Goal: Find specific page/section: Find specific page/section

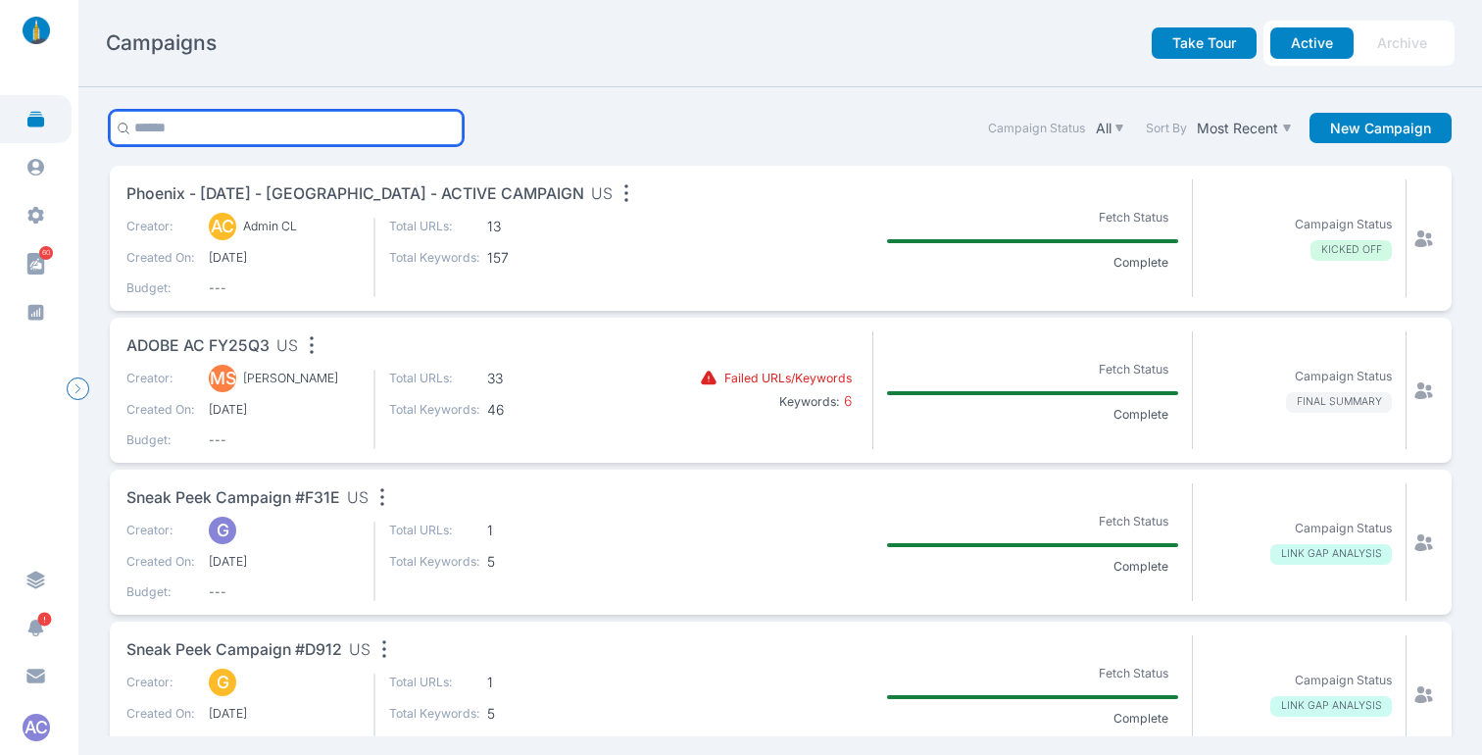
click at [222, 129] on input "text" at bounding box center [287, 128] width 354 height 34
type input "****"
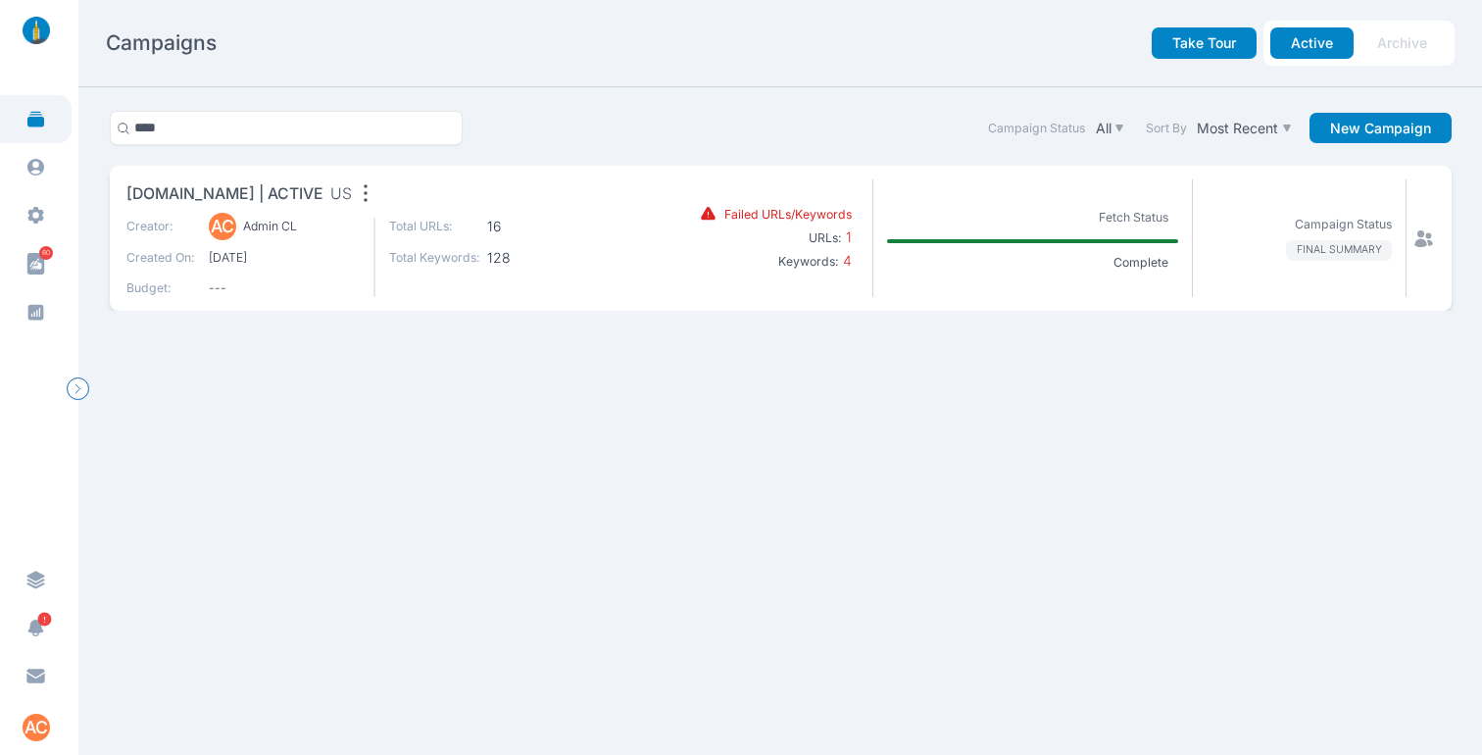
click at [261, 193] on span "[DOMAIN_NAME] | ACTIVE" at bounding box center [224, 194] width 197 height 24
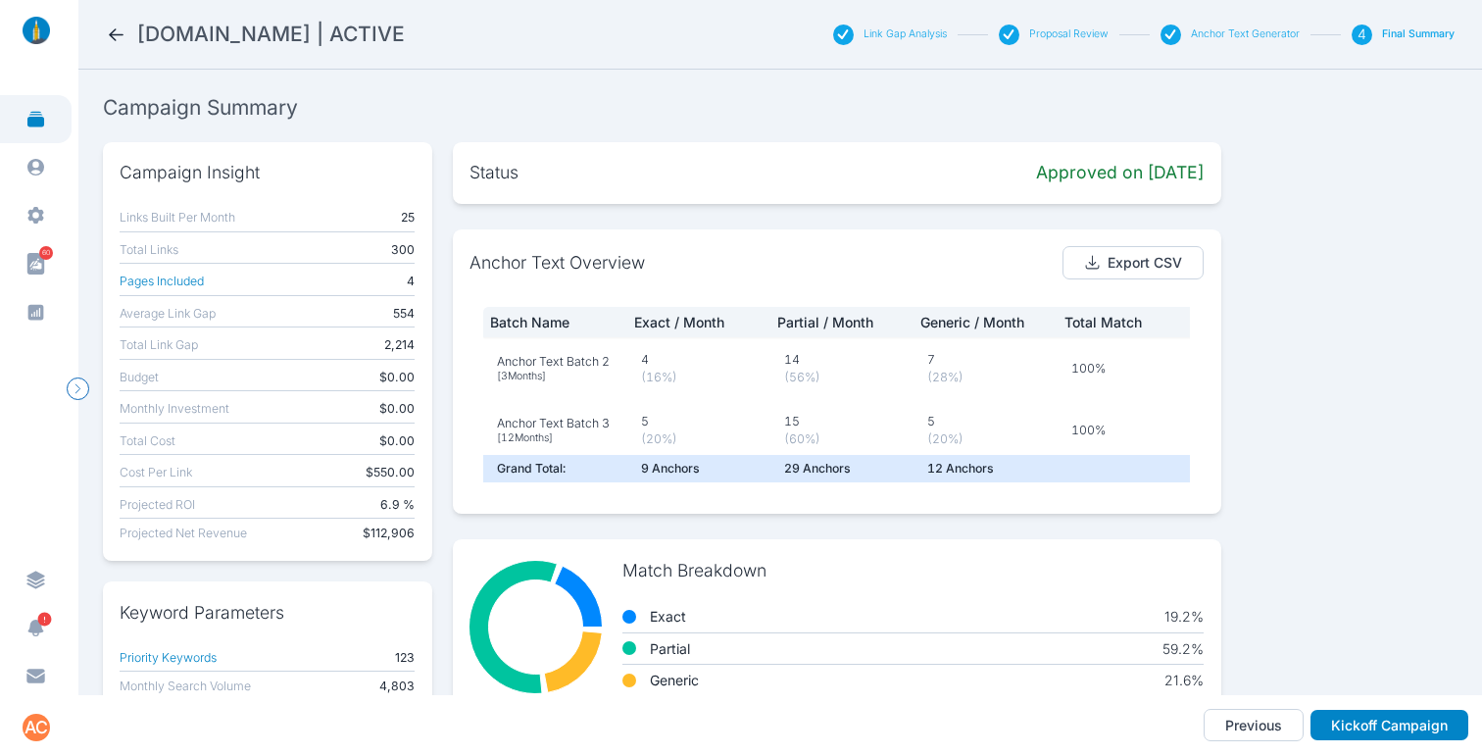
click at [921, 32] on button "Link Gap Analysis" at bounding box center [904, 34] width 83 height 14
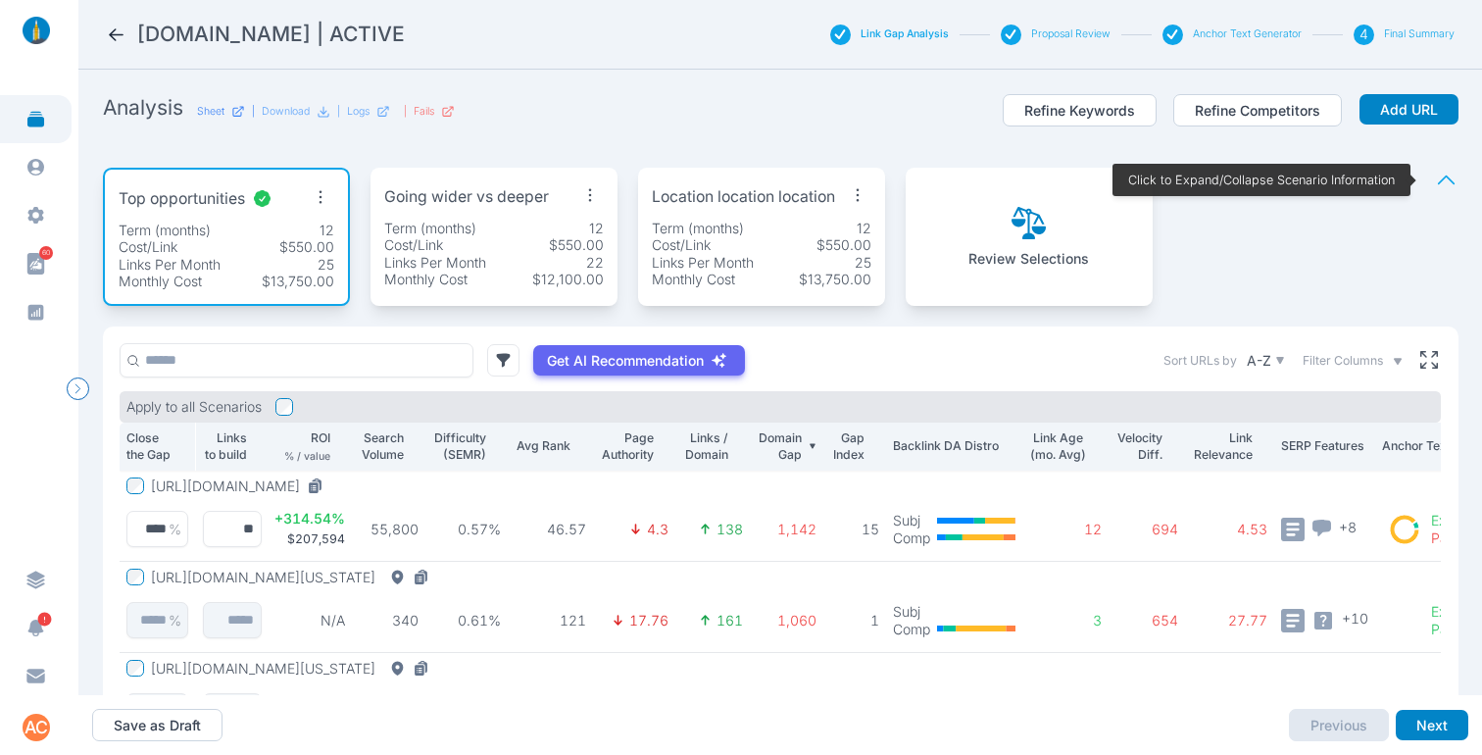
click at [213, 108] on p "Sheet" at bounding box center [210, 112] width 27 height 14
click at [122, 30] on icon at bounding box center [116, 34] width 21 height 21
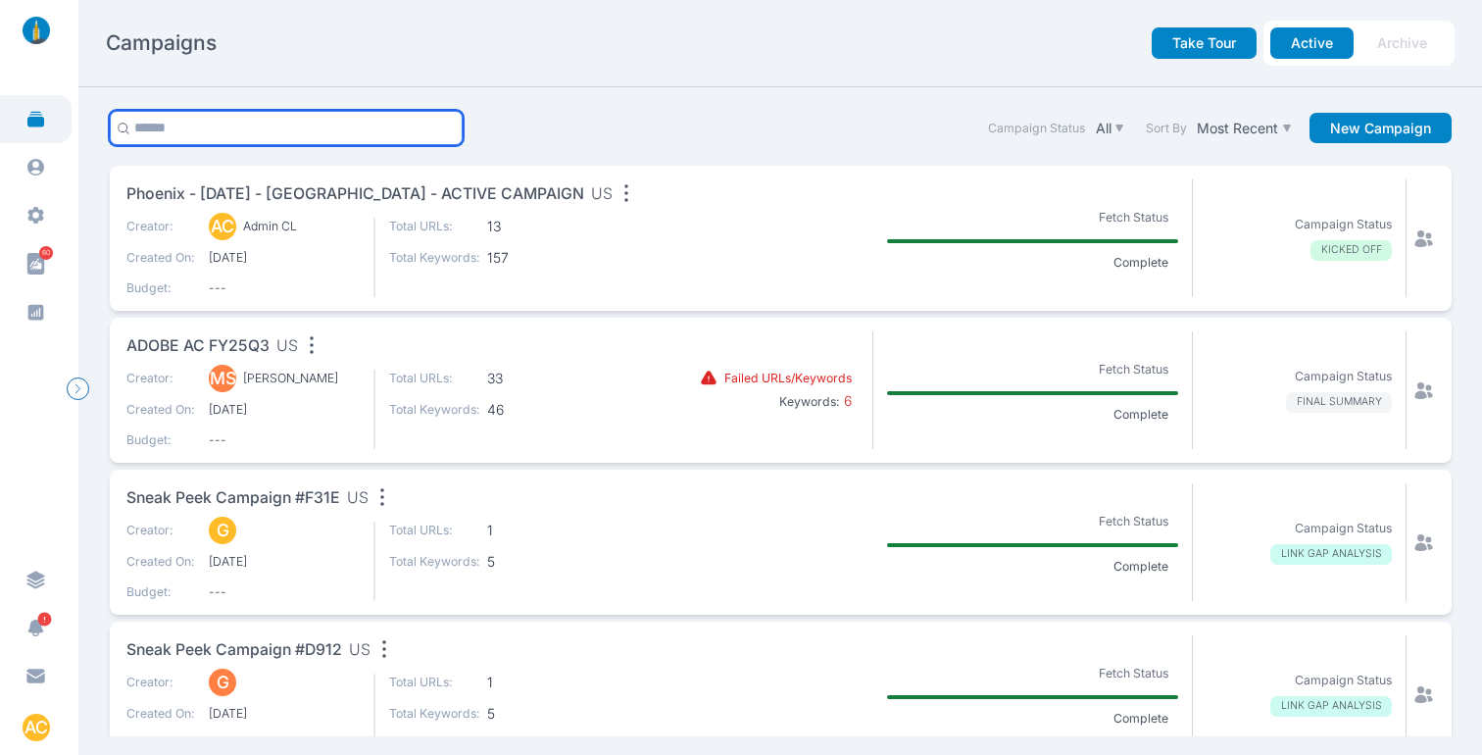
click at [273, 137] on input "text" at bounding box center [287, 128] width 354 height 34
type input "***"
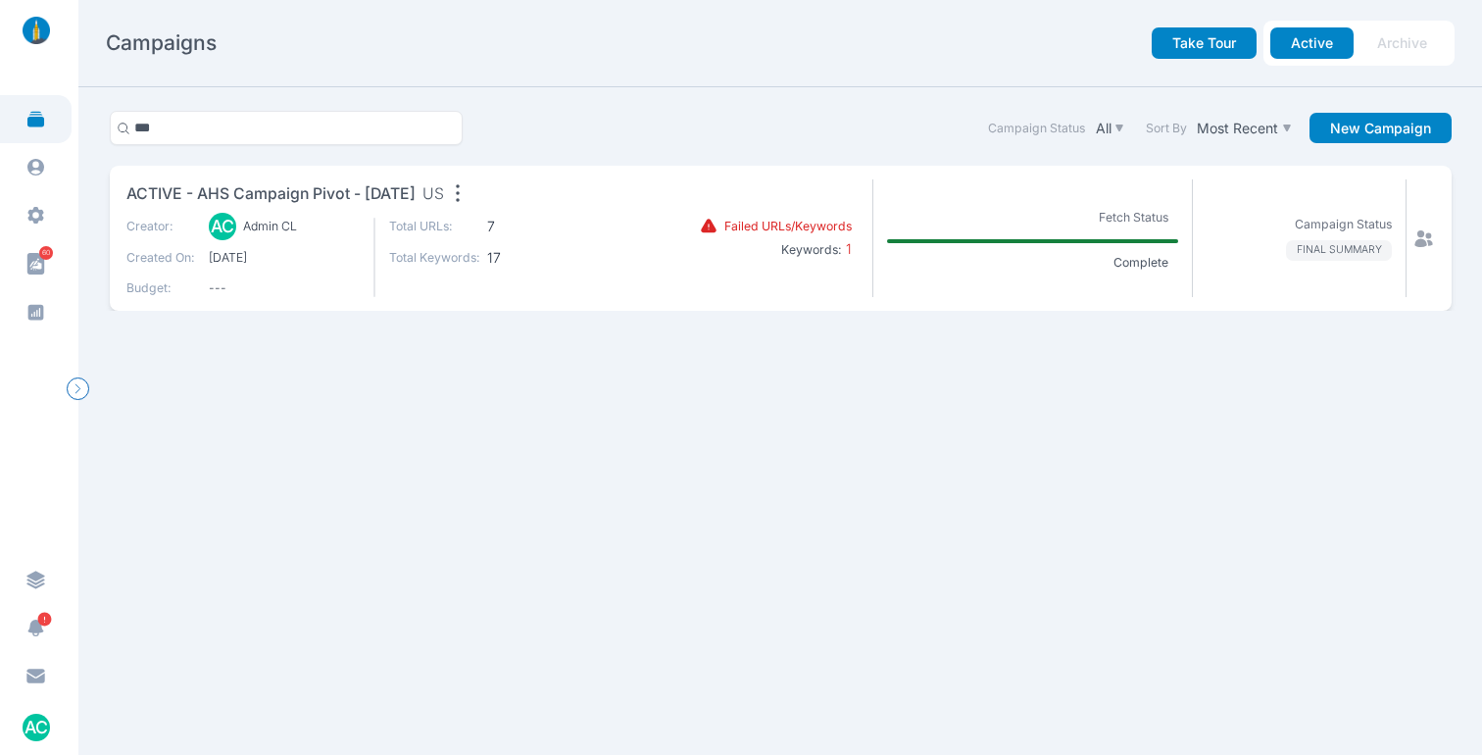
click at [317, 190] on span "ACTIVE - AHS Campaign Pivot - Oct 15 2024" at bounding box center [270, 194] width 289 height 24
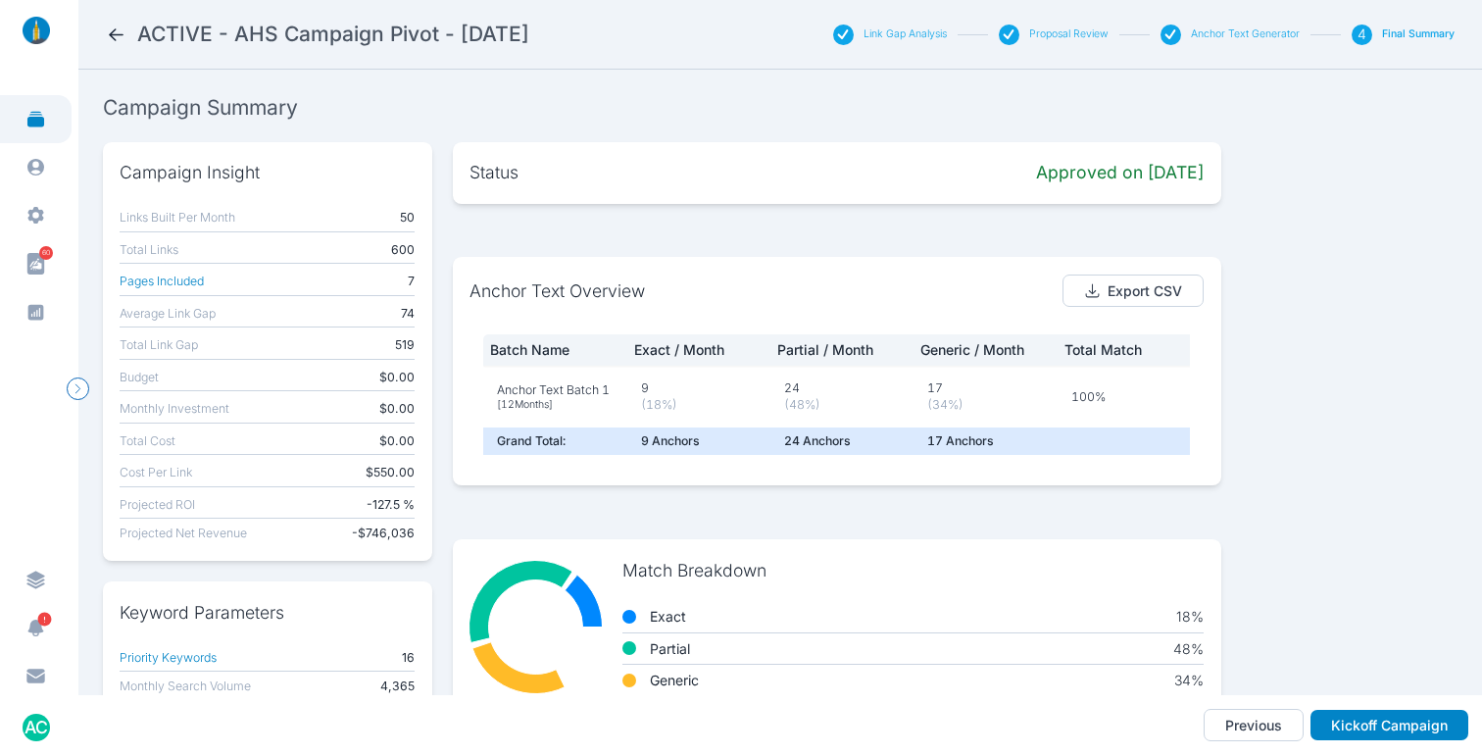
click at [903, 26] on div "Link Gap Analysis" at bounding box center [890, 34] width 115 height 21
click at [902, 33] on button "Link Gap Analysis" at bounding box center [904, 34] width 83 height 14
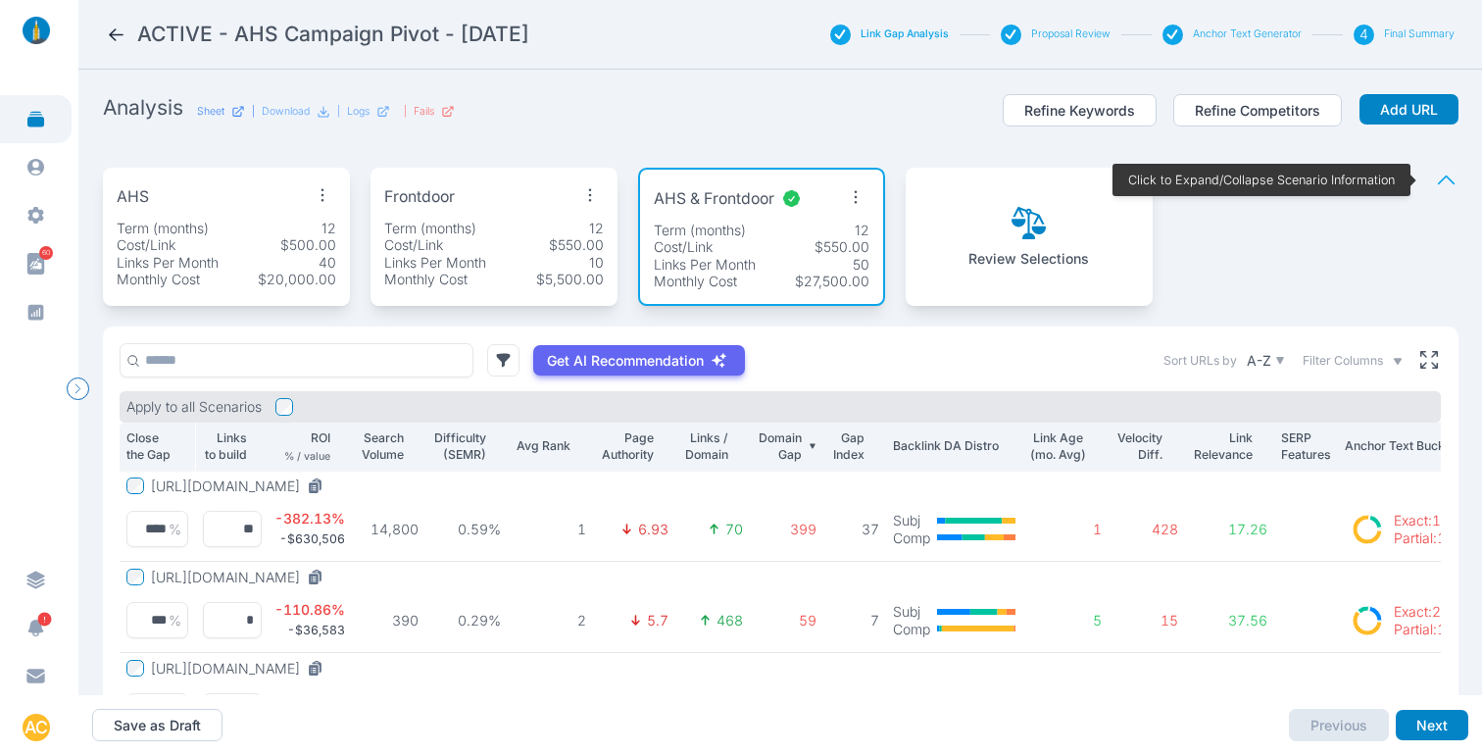
click at [208, 111] on p "Sheet" at bounding box center [210, 112] width 27 height 14
click at [686, 75] on section "Analysis Sheet | Download | Logs | Fails Refine Keywords Refine Competitors Add…" at bounding box center [779, 382] width 1403 height 625
click at [212, 111] on p "Sheet" at bounding box center [210, 112] width 27 height 14
click at [1326, 259] on div "AHS Term (months) 12 Cost/Link $500.00 Links Per Month 40 Monthly Cost $20,000.…" at bounding box center [780, 236] width 1355 height 179
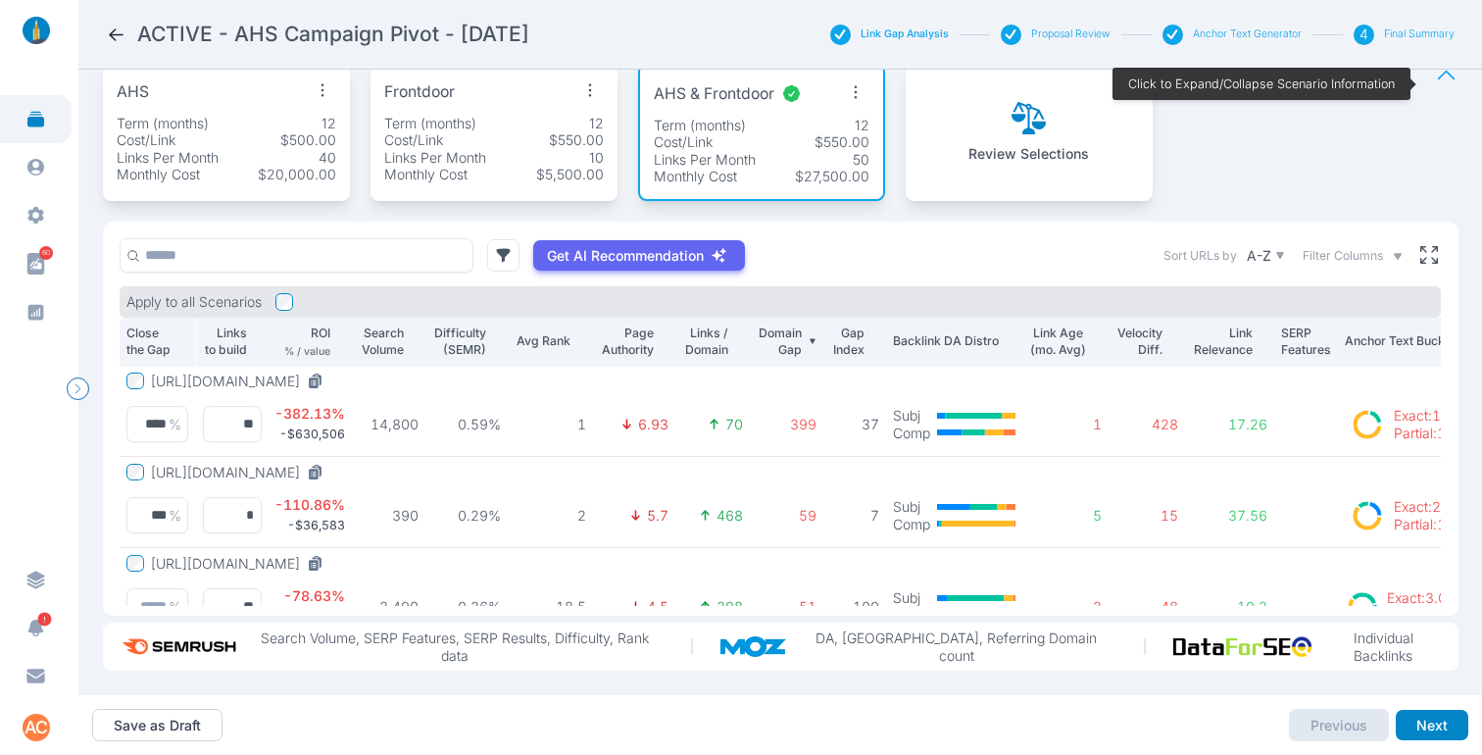
scroll to position [120, 0]
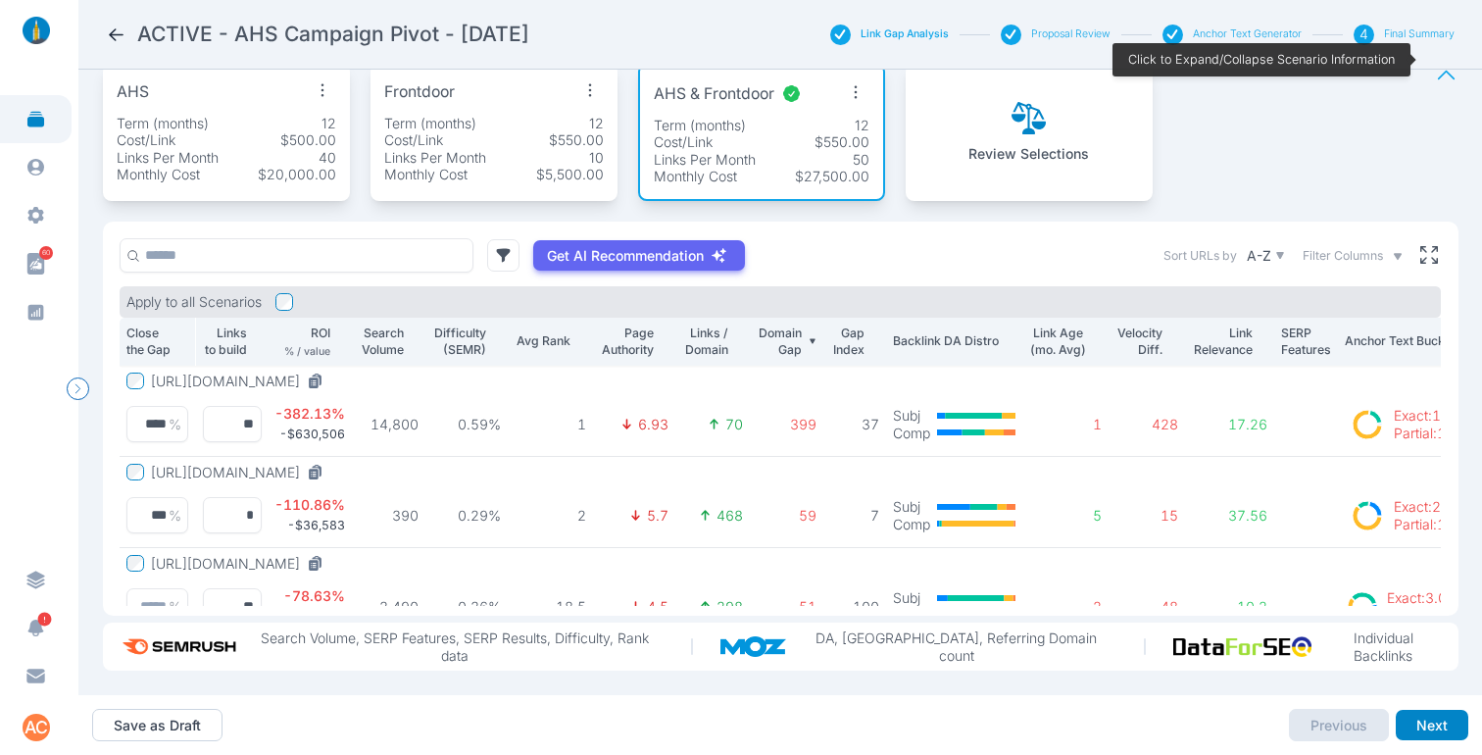
click at [1363, 247] on span "Filter Columns" at bounding box center [1342, 256] width 80 height 18
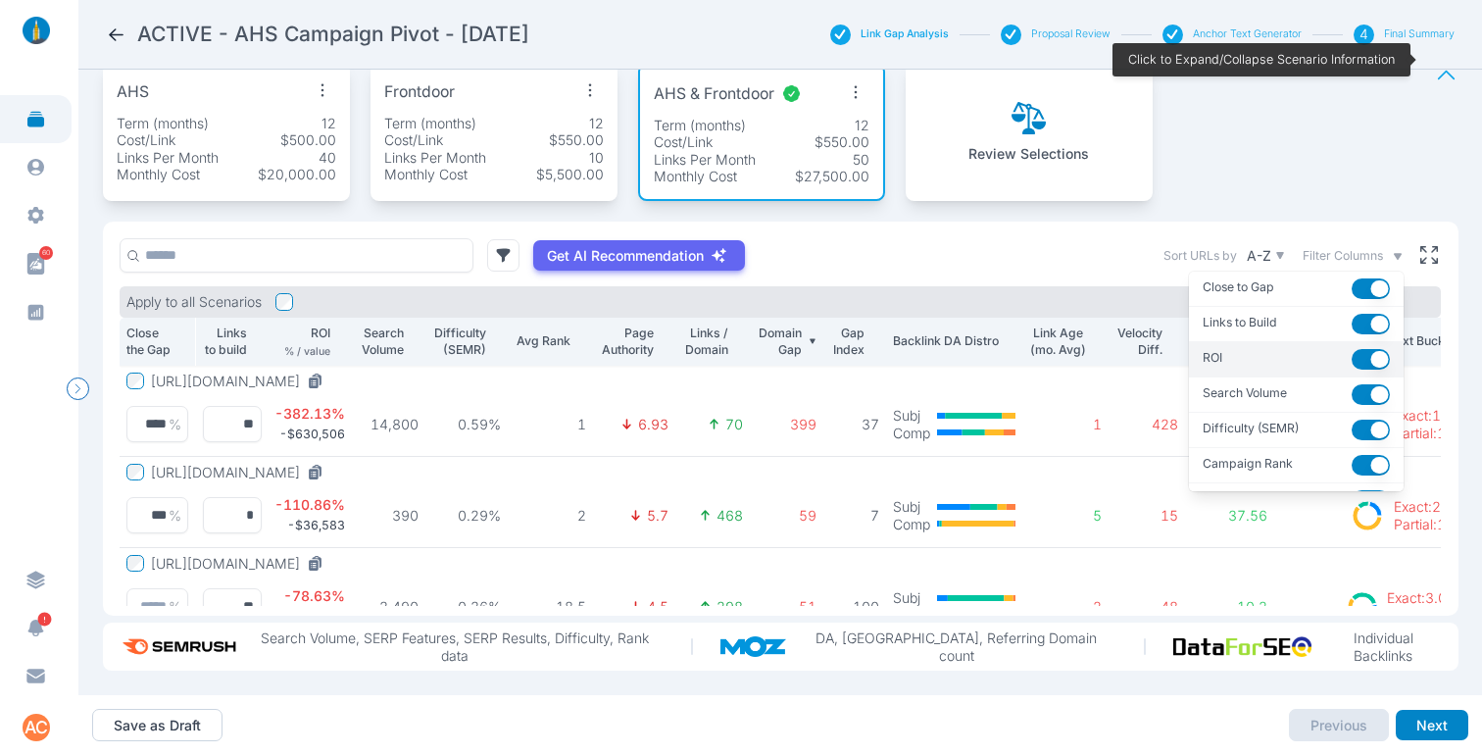
click at [1351, 349] on button "button" at bounding box center [1370, 359] width 38 height 21
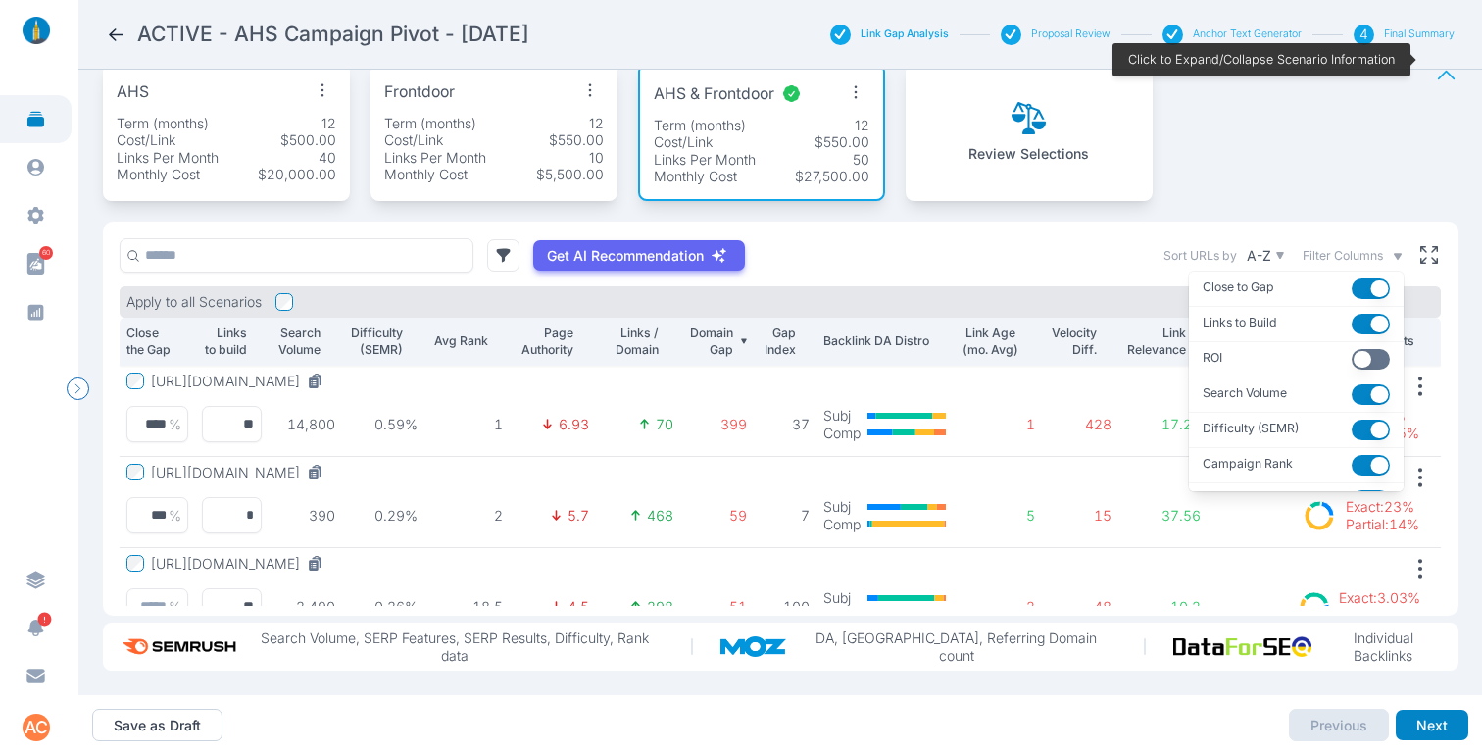
click at [1347, 247] on span "Filter Columns" at bounding box center [1342, 256] width 80 height 18
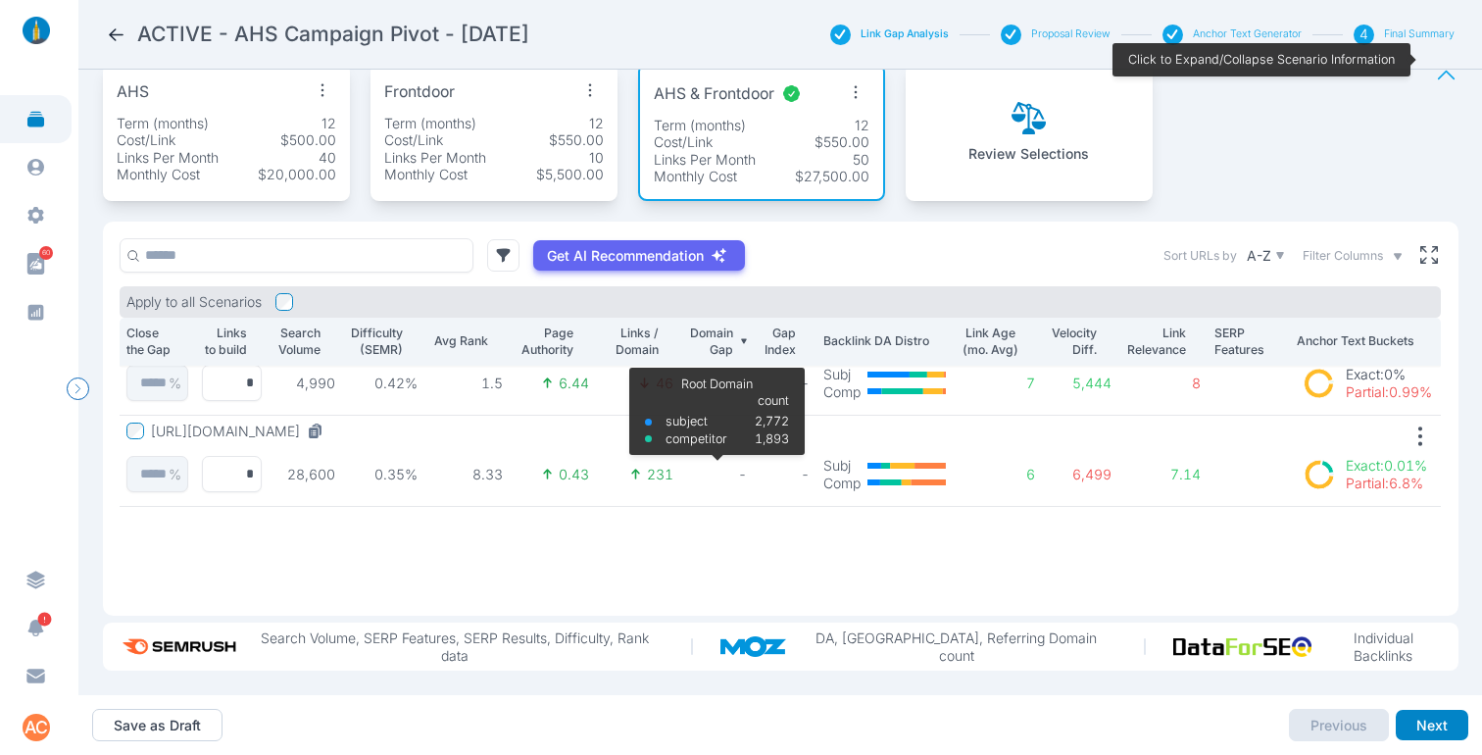
scroll to position [0, 0]
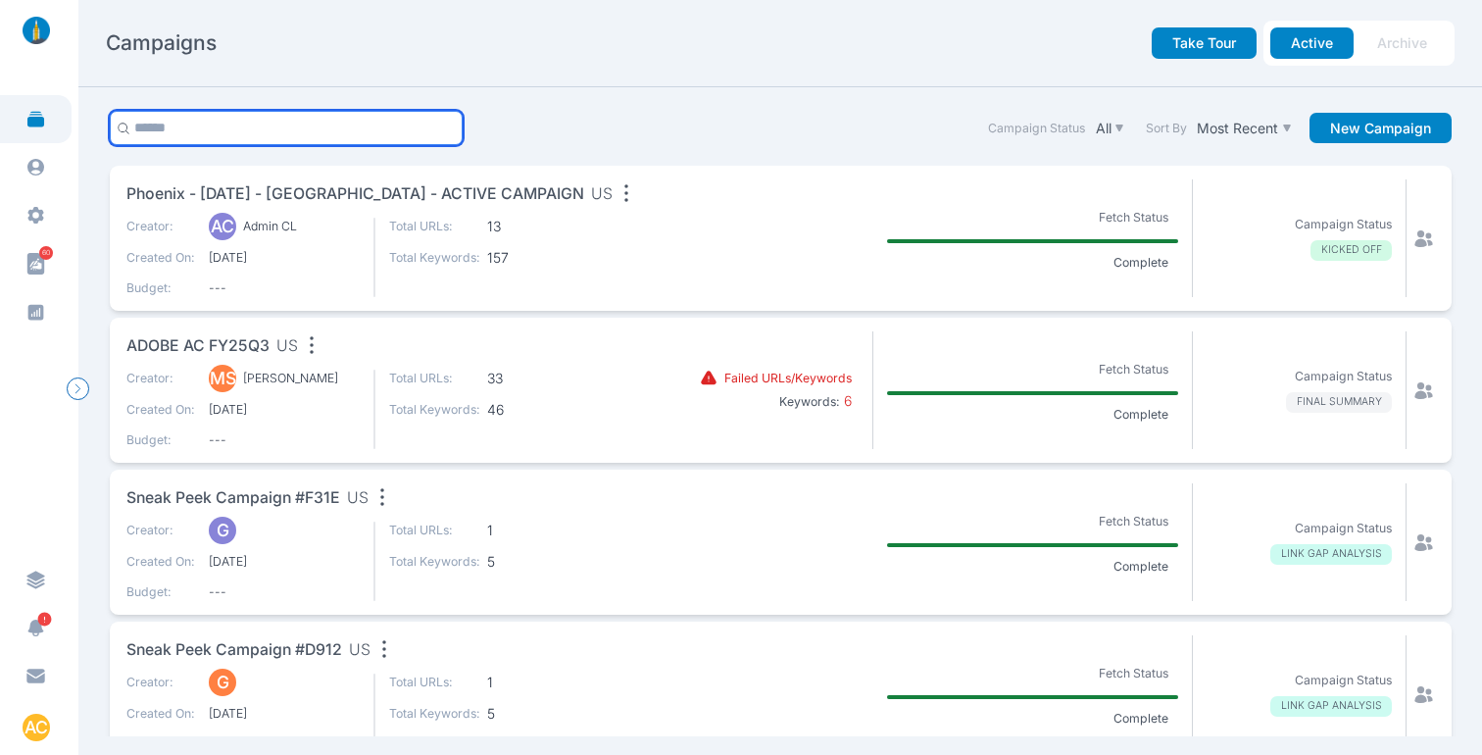
click at [226, 137] on input "text" at bounding box center [287, 128] width 354 height 34
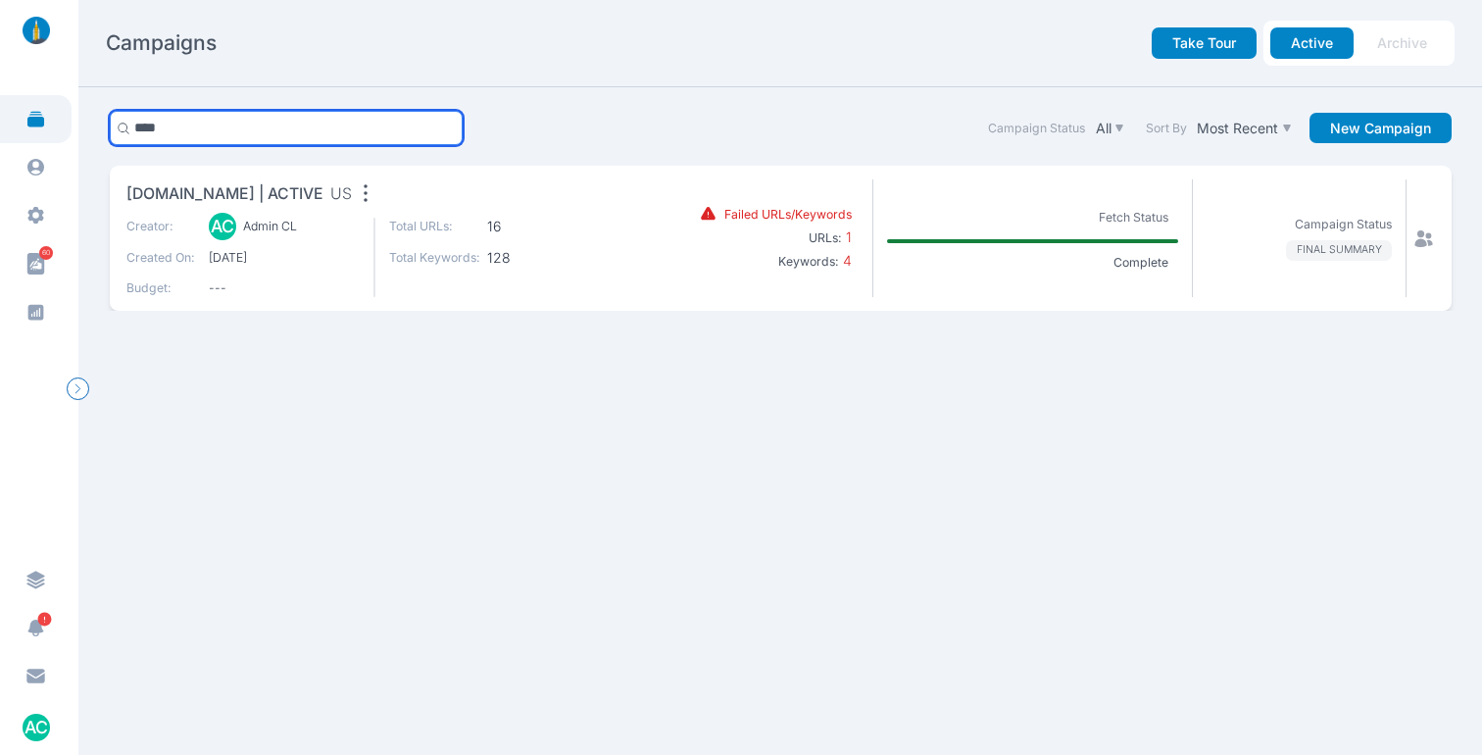
type input "****"
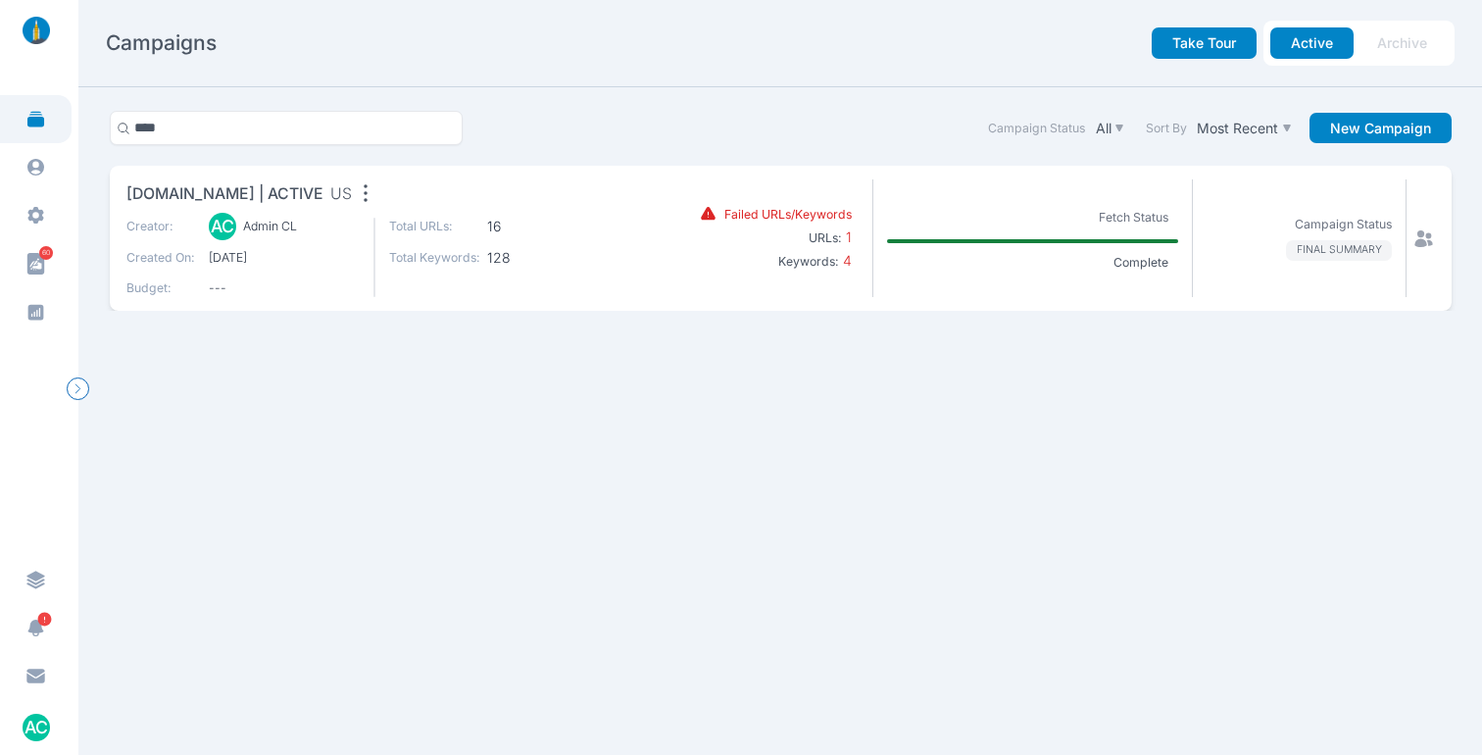
click at [260, 193] on span "[DOMAIN_NAME] | ACTIVE" at bounding box center [224, 194] width 197 height 24
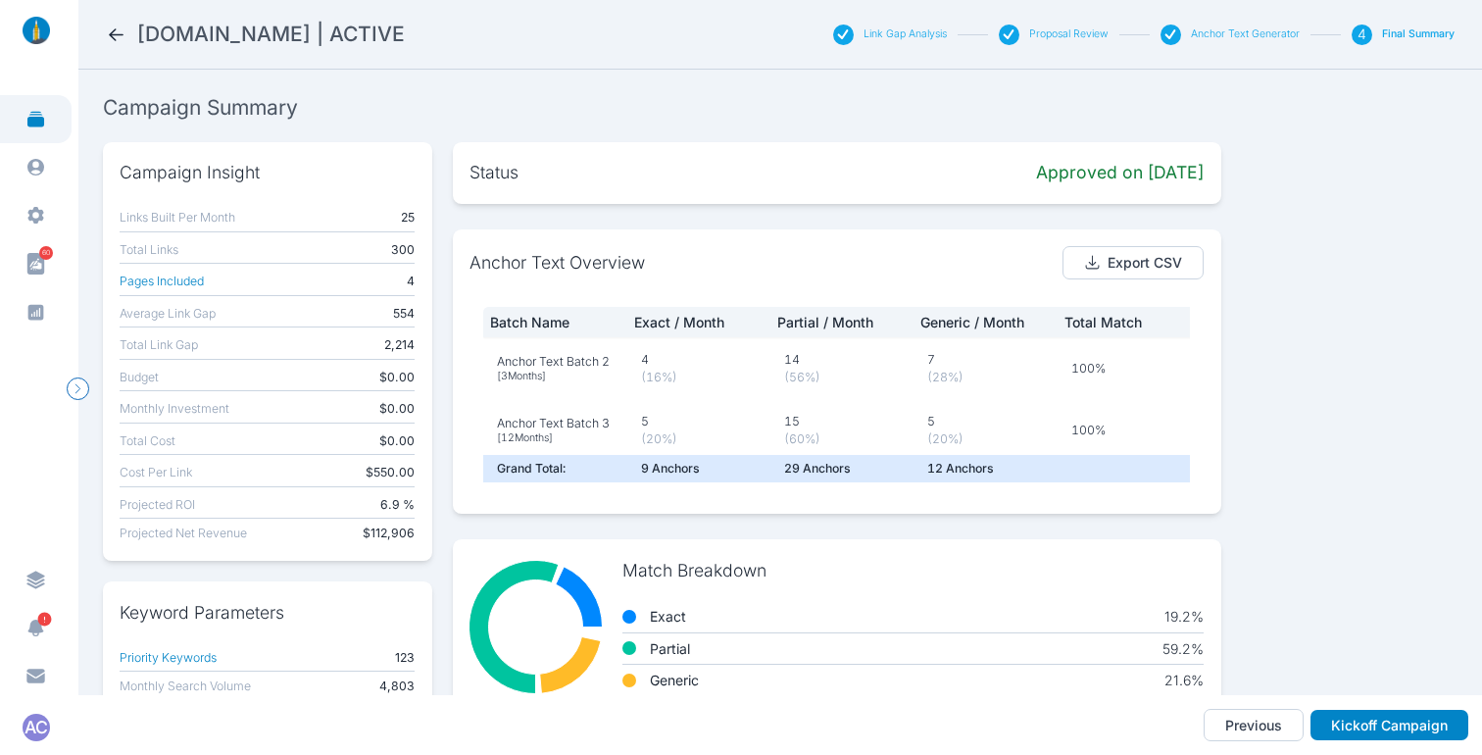
click at [920, 38] on button "Link Gap Analysis" at bounding box center [904, 34] width 83 height 14
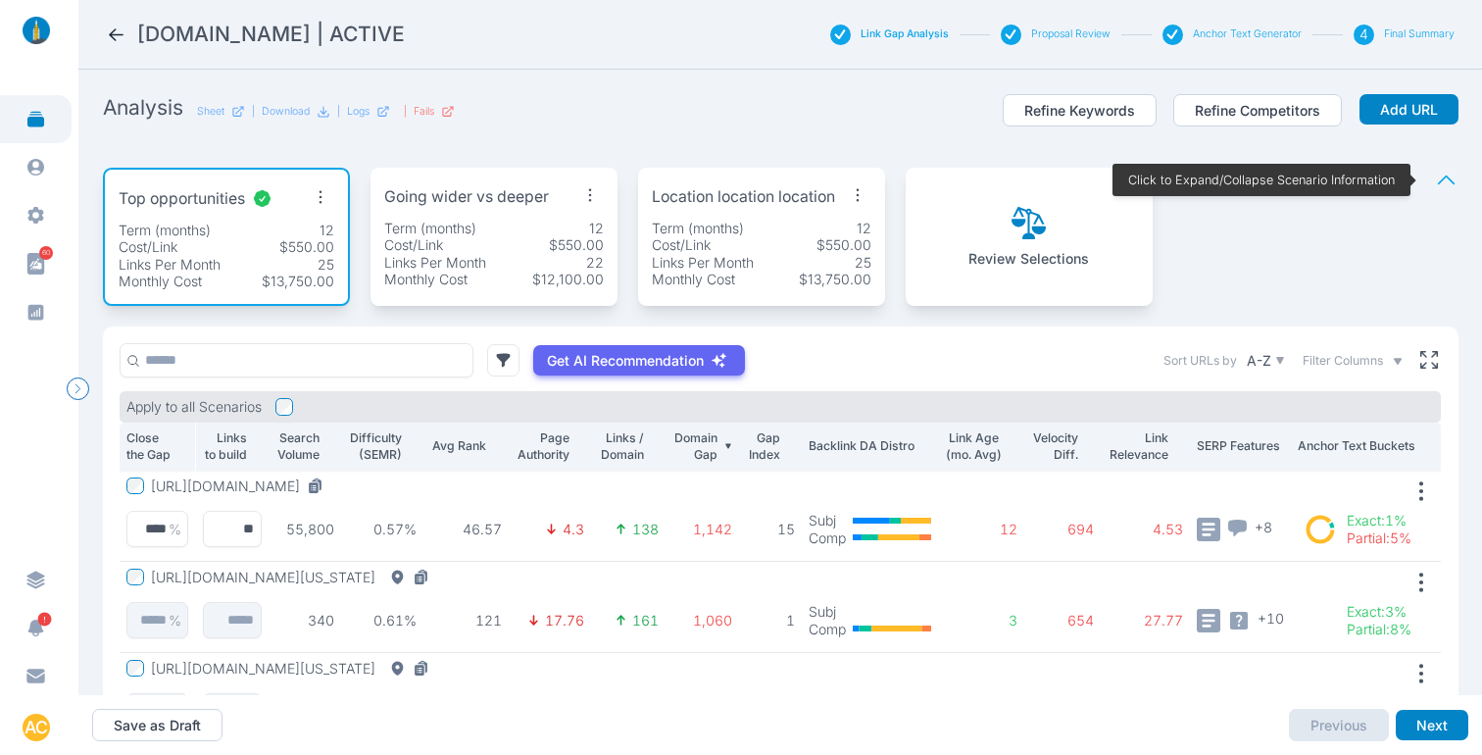
click at [115, 32] on icon at bounding box center [116, 34] width 21 height 21
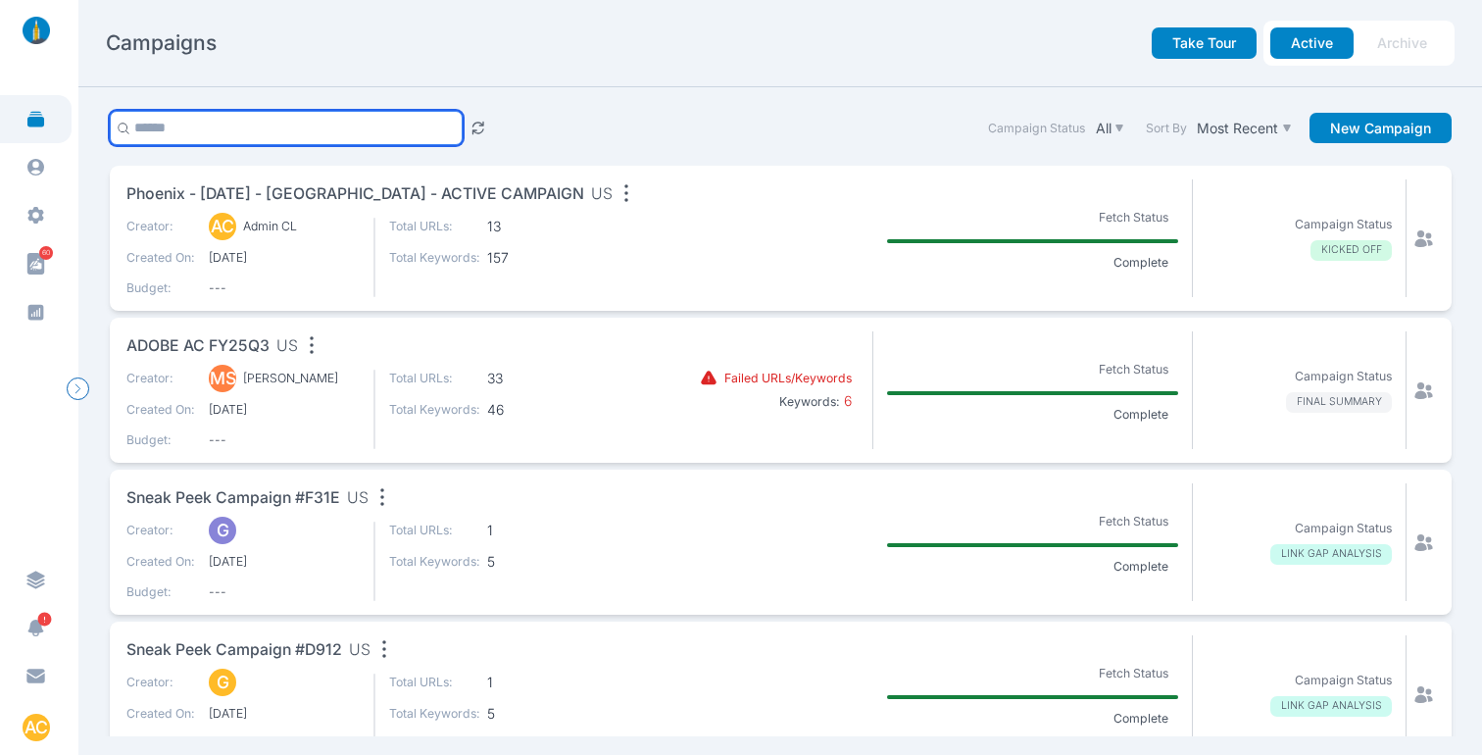
click at [260, 132] on input "text" at bounding box center [287, 128] width 354 height 34
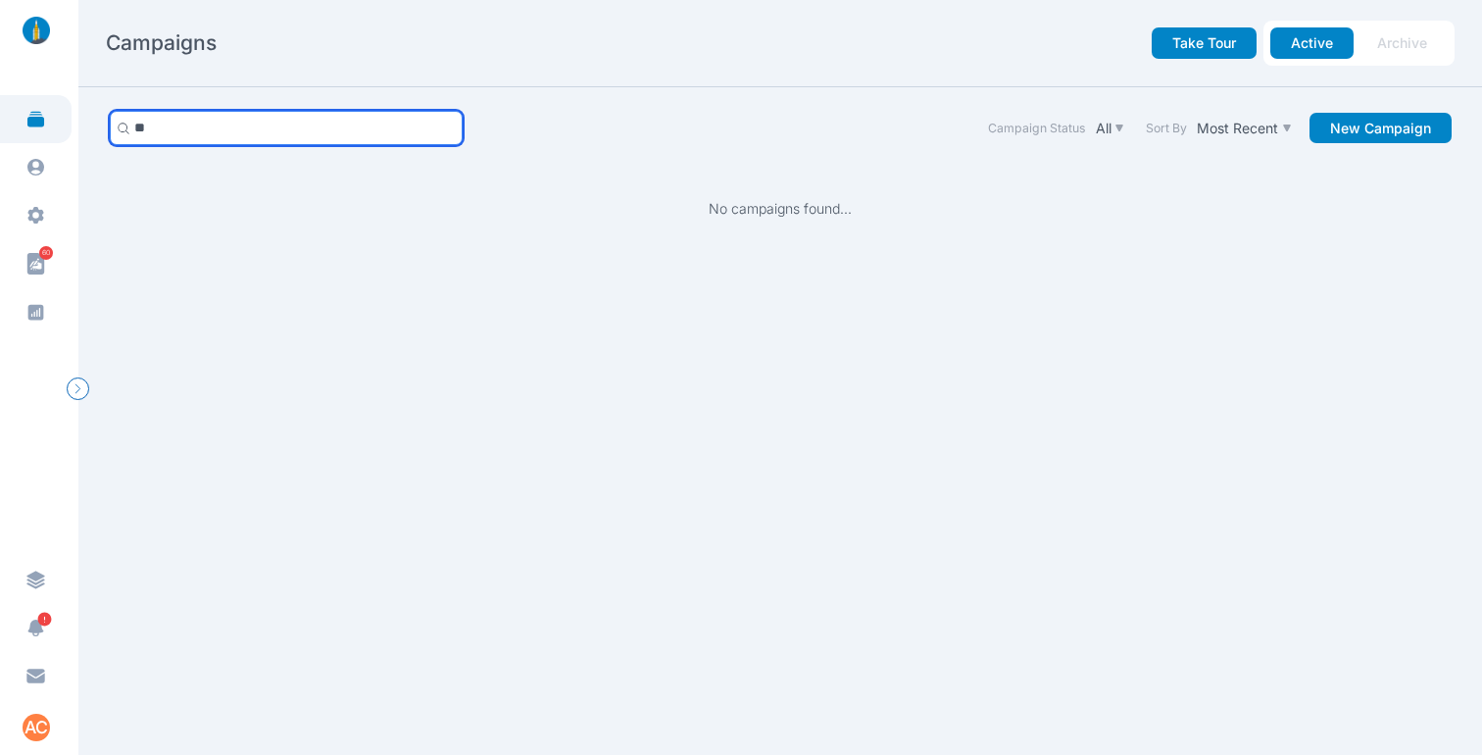
type input "*"
